Goal: Information Seeking & Learning: Check status

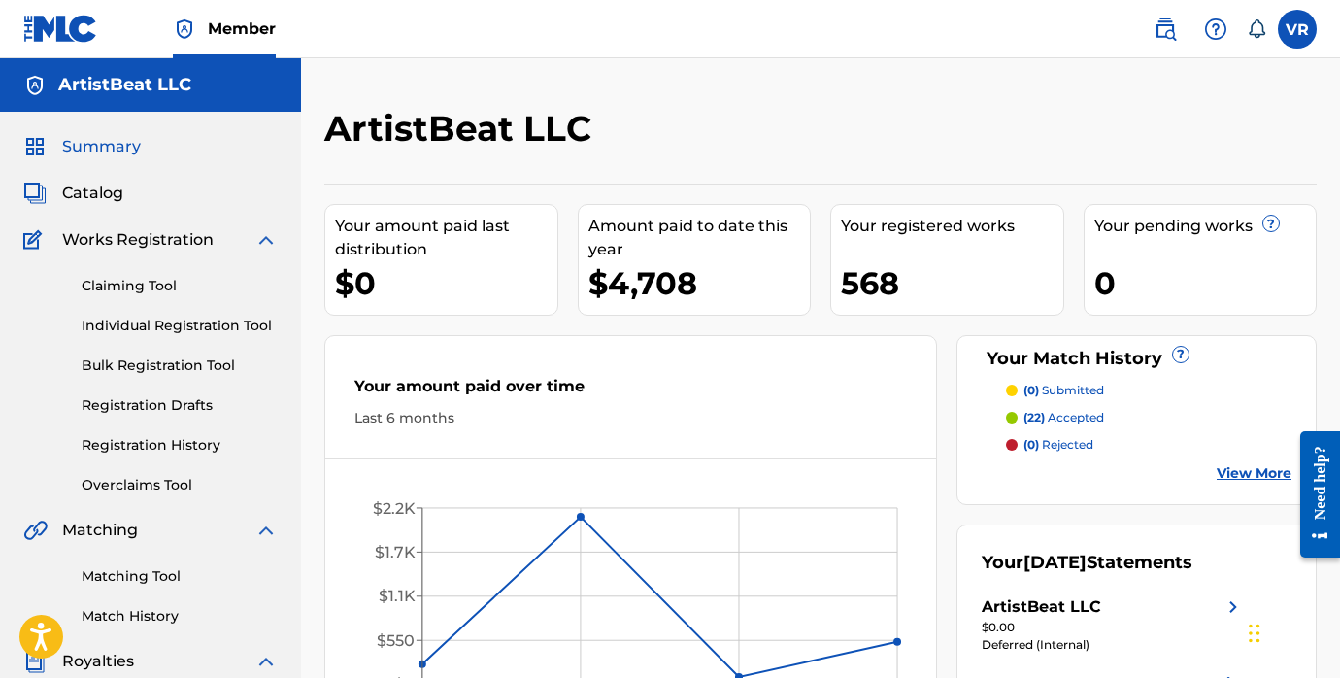
click at [962, 118] on div "ArtistBeat LLC" at bounding box center [706, 135] width 764 height 57
click at [317, 559] on div "ArtistBeat LLC Your amount paid last distribution $0 Amount paid to date this y…" at bounding box center [820, 609] width 1039 height 1004
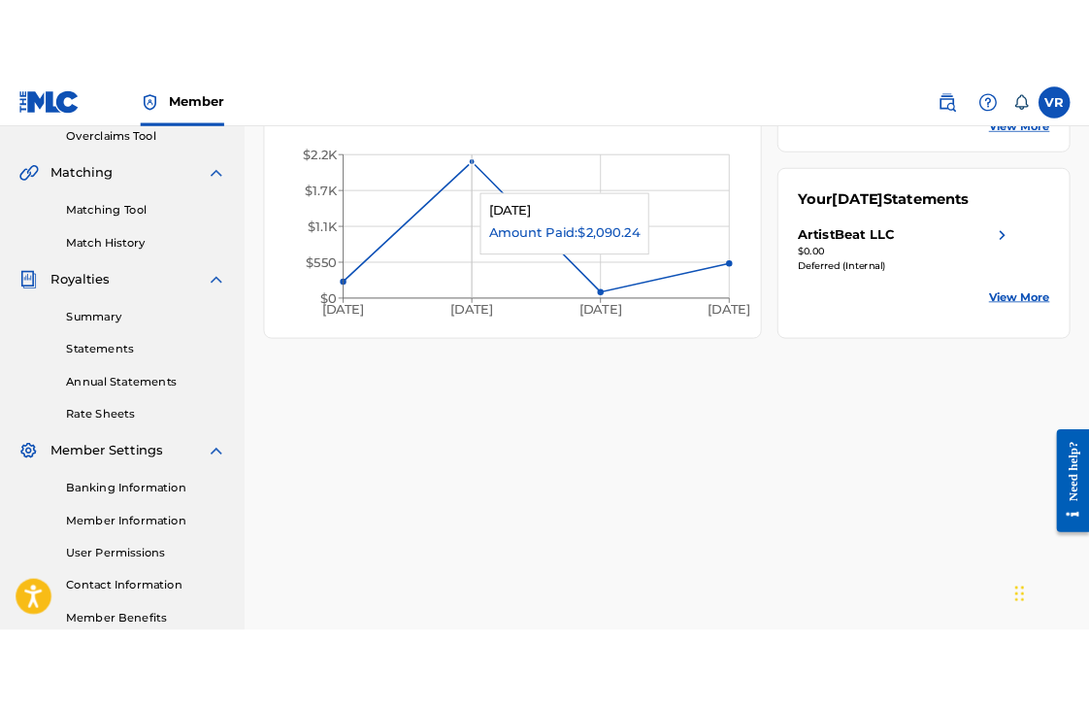
scroll to position [416, 0]
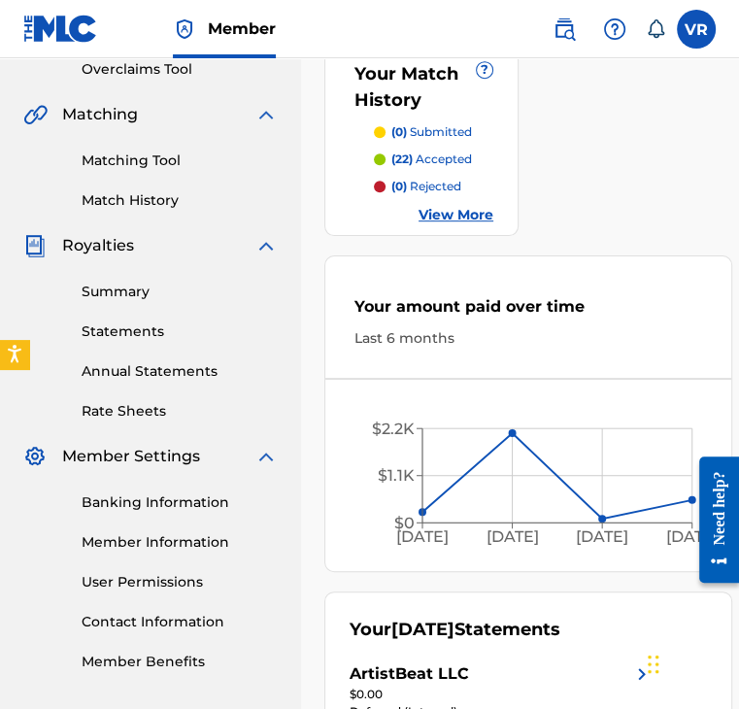
click at [652, 141] on div "Your amount paid last distribution $0 Amount paid to date this year $4,708 Your…" at bounding box center [519, 274] width 391 height 1013
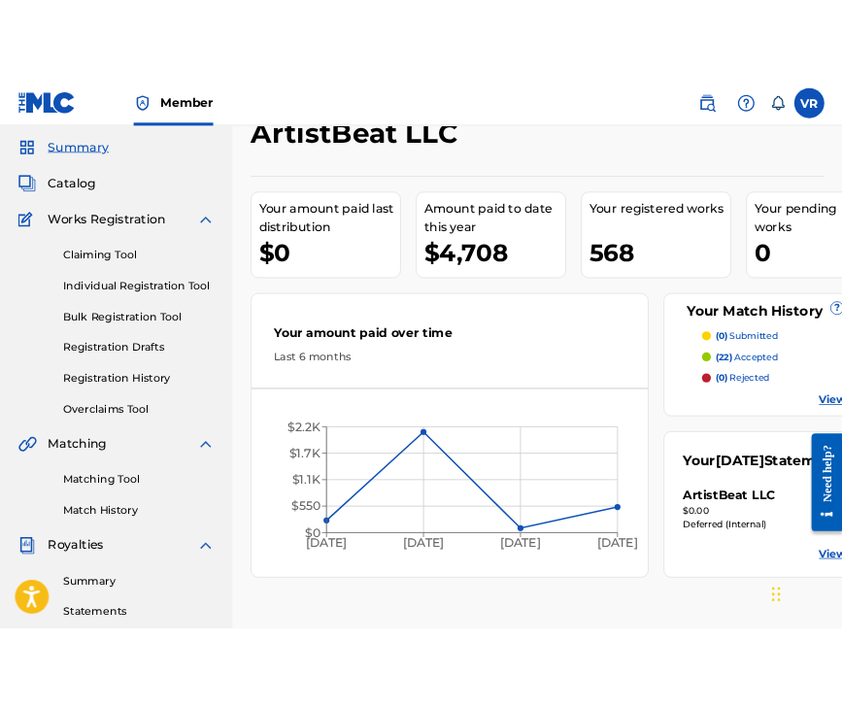
scroll to position [0, 0]
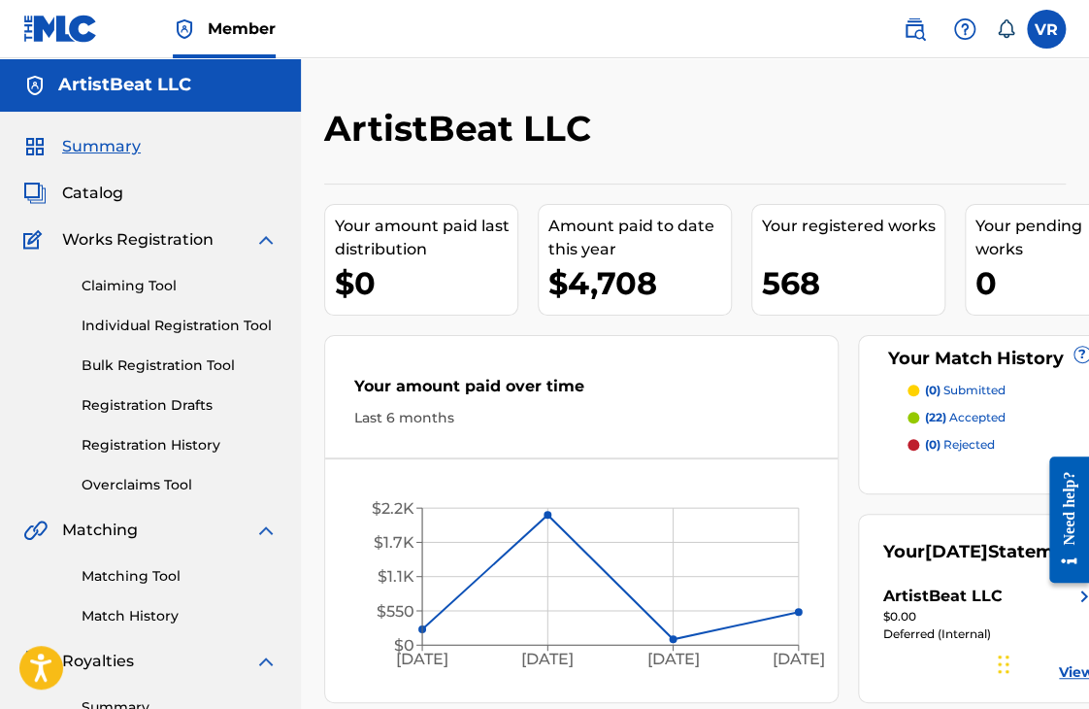
click at [693, 184] on div "Your amount paid last distribution $0 Amount paid to date this year $4,708 Your…" at bounding box center [695, 443] width 742 height 519
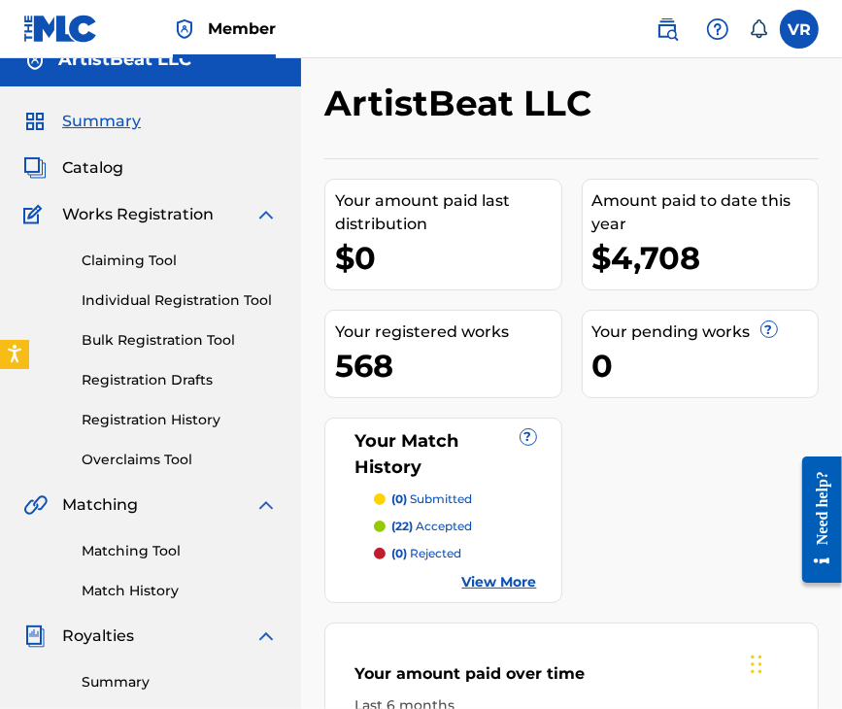
scroll to position [23, 0]
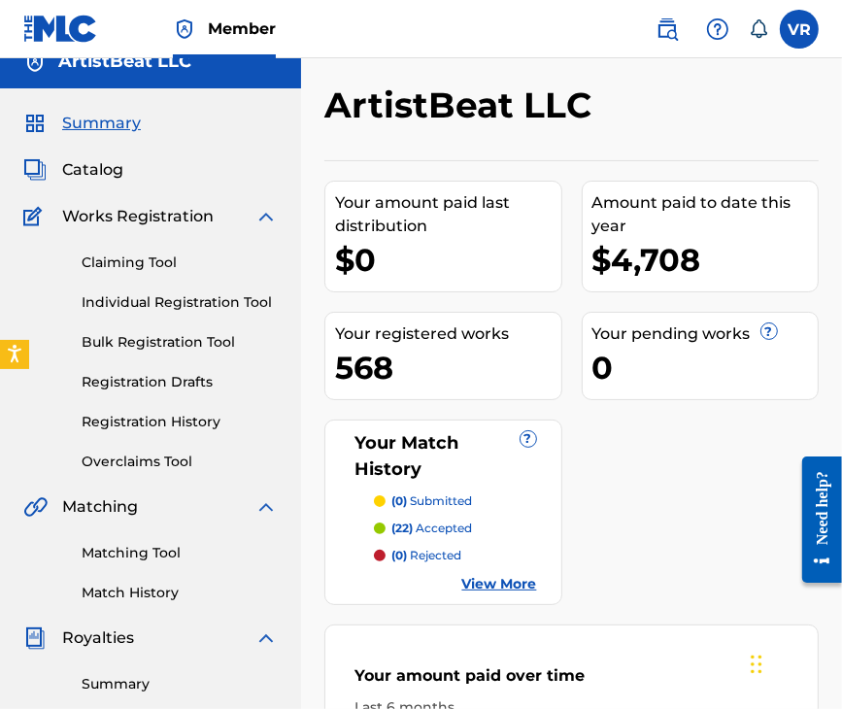
click at [109, 174] on span "Catalog" at bounding box center [92, 169] width 61 height 23
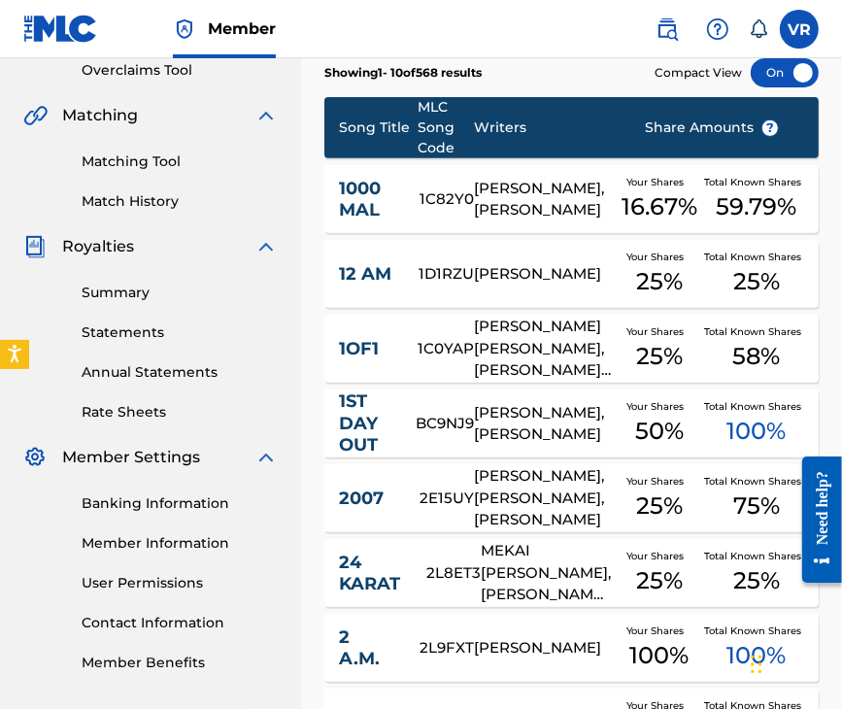
scroll to position [417, 0]
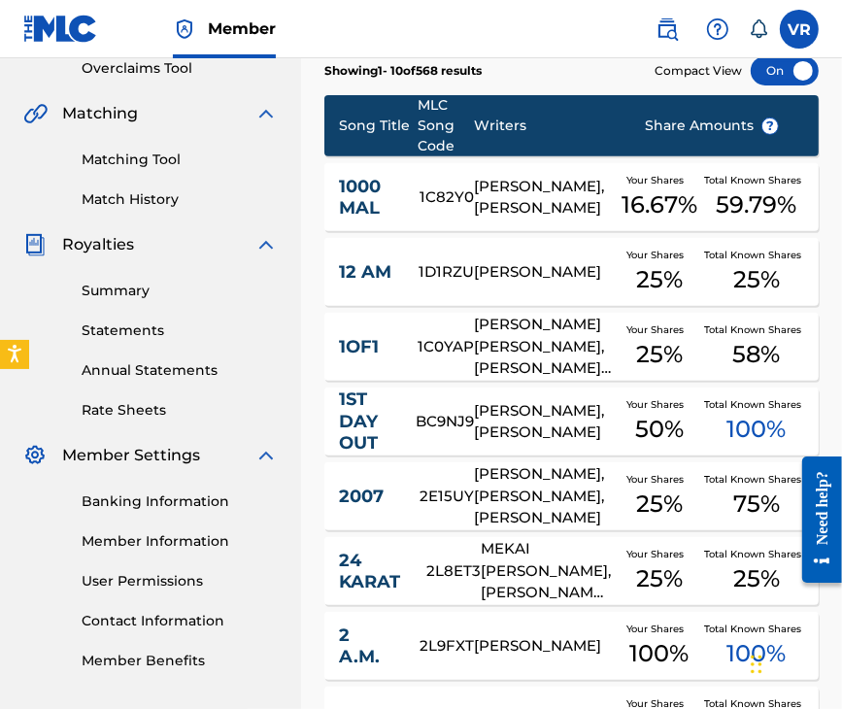
click at [499, 35] on nav "Member VR VR Vincent Rao teams@theartistbeat.com Notification Preferences Profi…" at bounding box center [421, 29] width 842 height 58
